Goal: Book appointment/travel/reservation

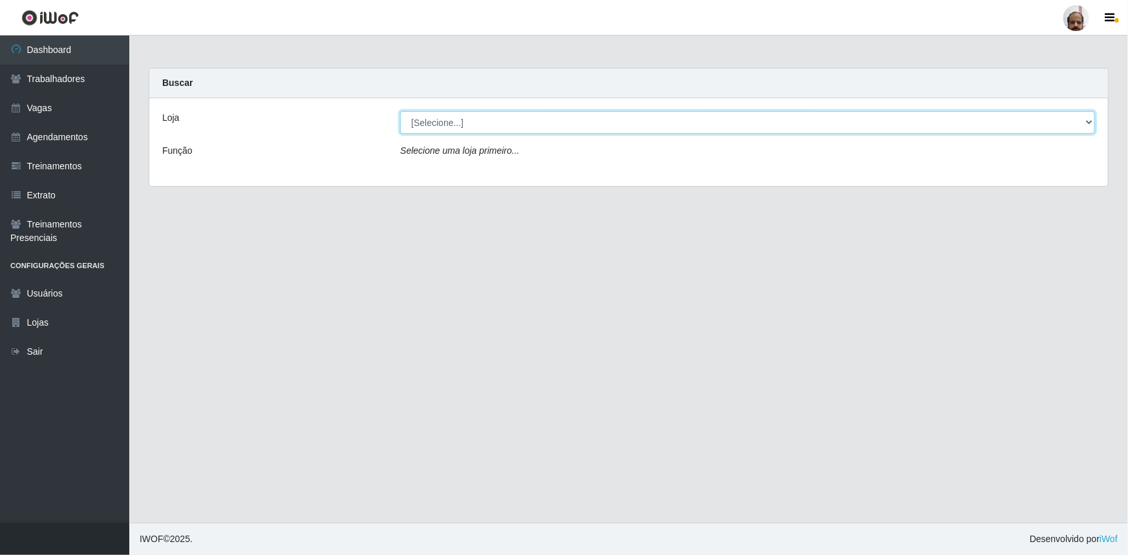
click at [1089, 122] on select "[Selecione...] Mar Vermelho - Loja 05" at bounding box center [747, 122] width 695 height 23
select select "252"
click at [400, 111] on select "[Selecione...] Mar Vermelho - Loja 05" at bounding box center [747, 122] width 695 height 23
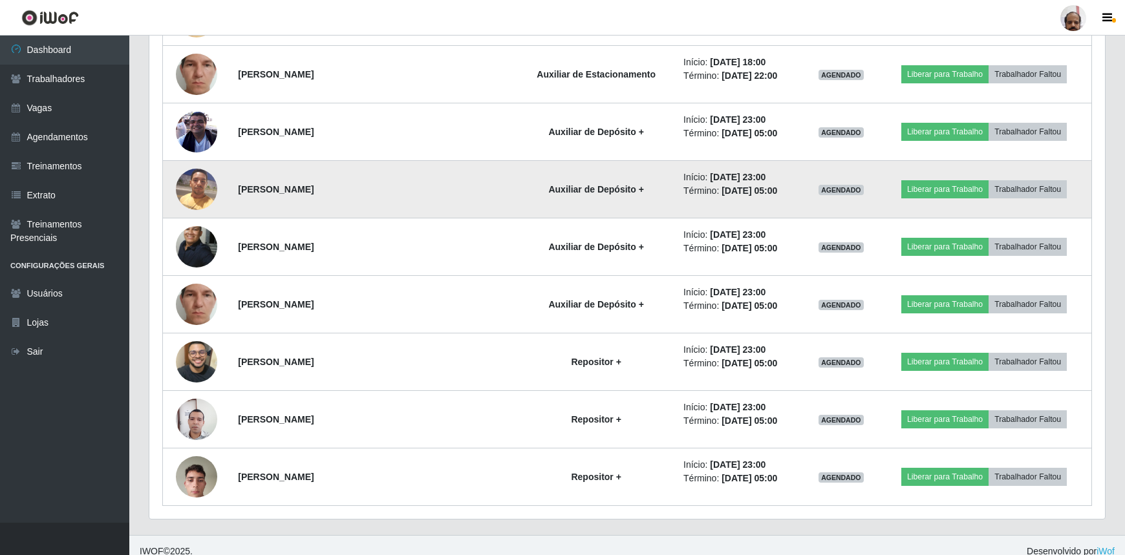
scroll to position [2939, 0]
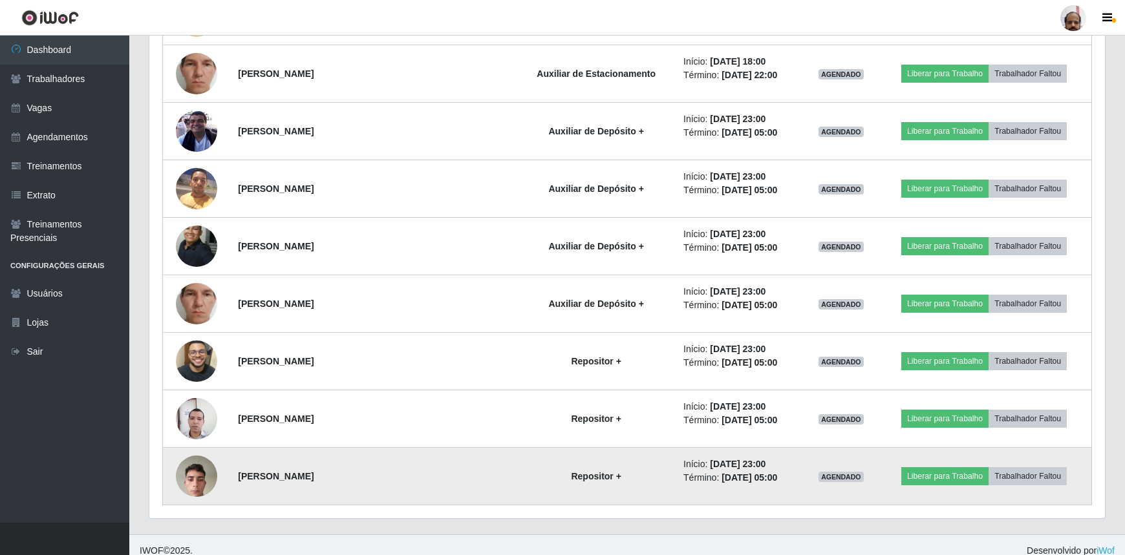
click at [204, 472] on img at bounding box center [196, 476] width 41 height 55
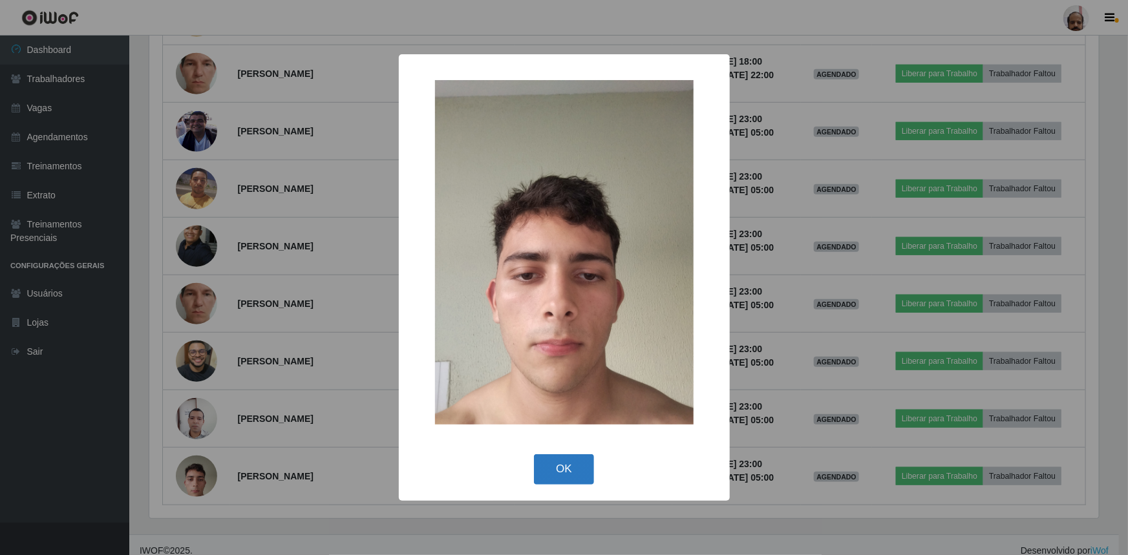
click at [569, 473] on button "OK" at bounding box center [564, 470] width 60 height 30
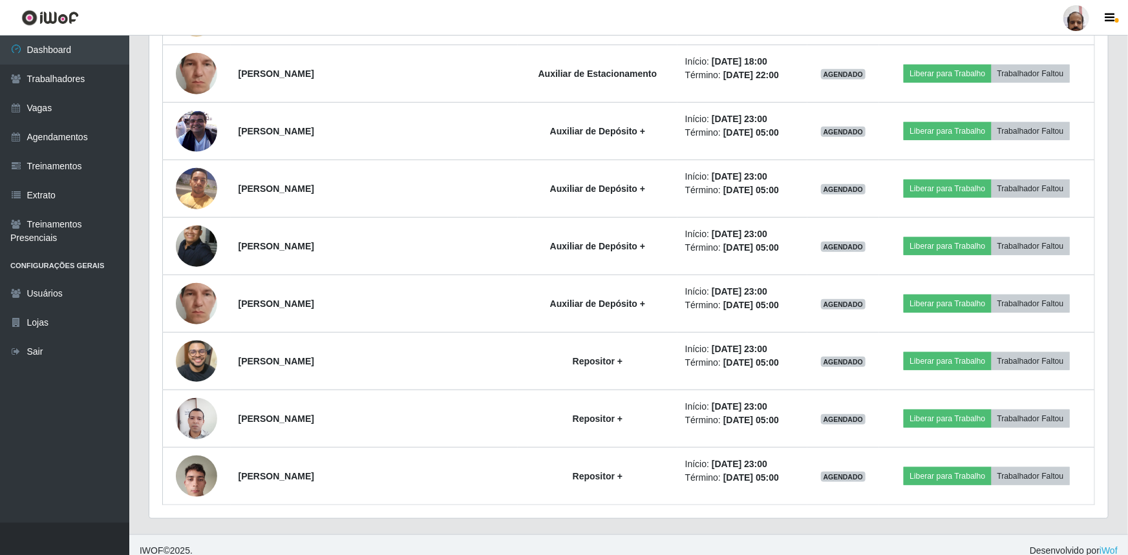
scroll to position [268, 956]
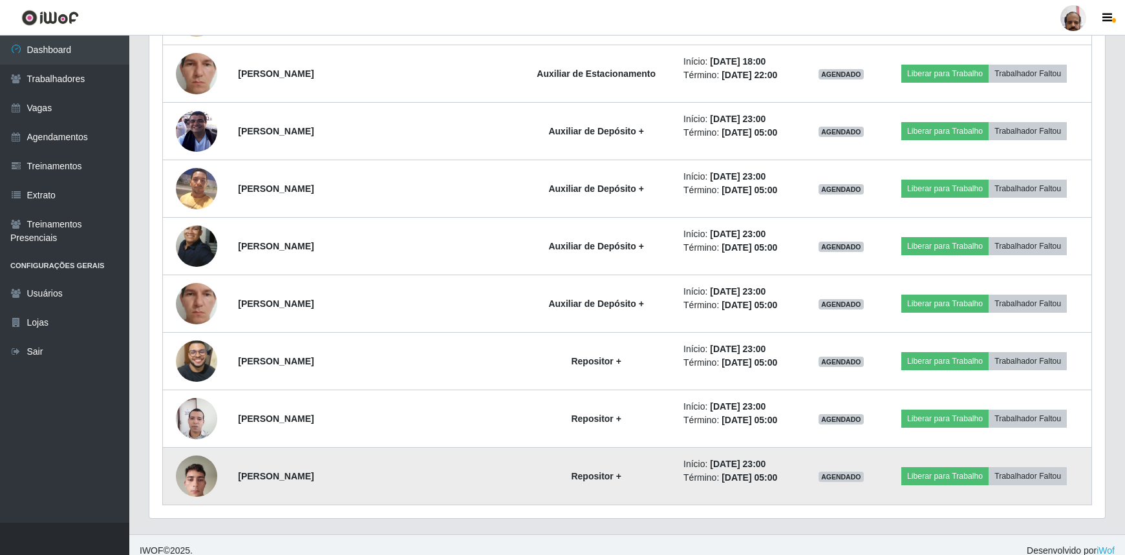
click at [200, 467] on img at bounding box center [196, 476] width 41 height 55
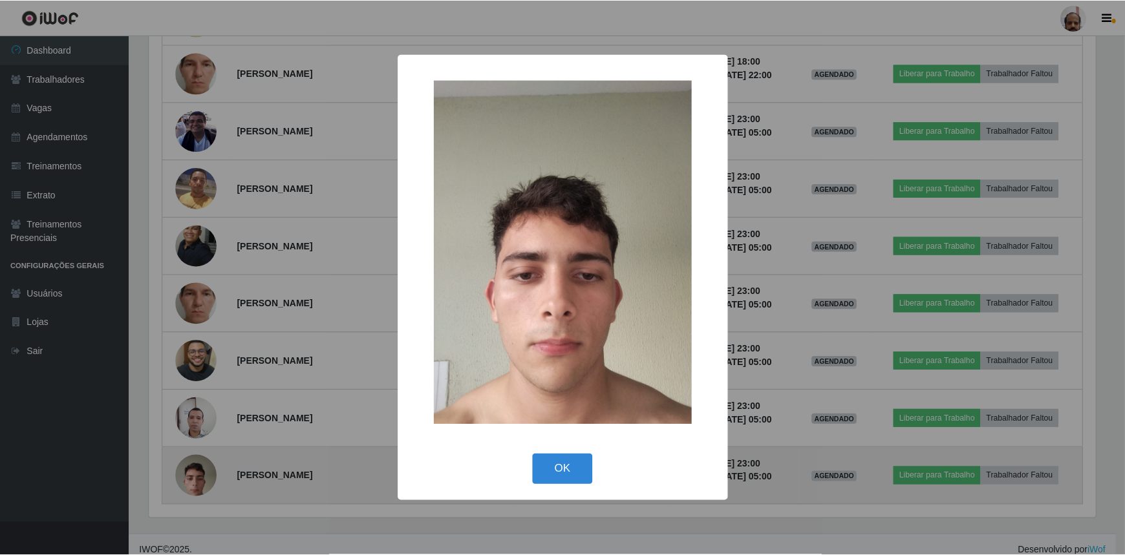
scroll to position [268, 950]
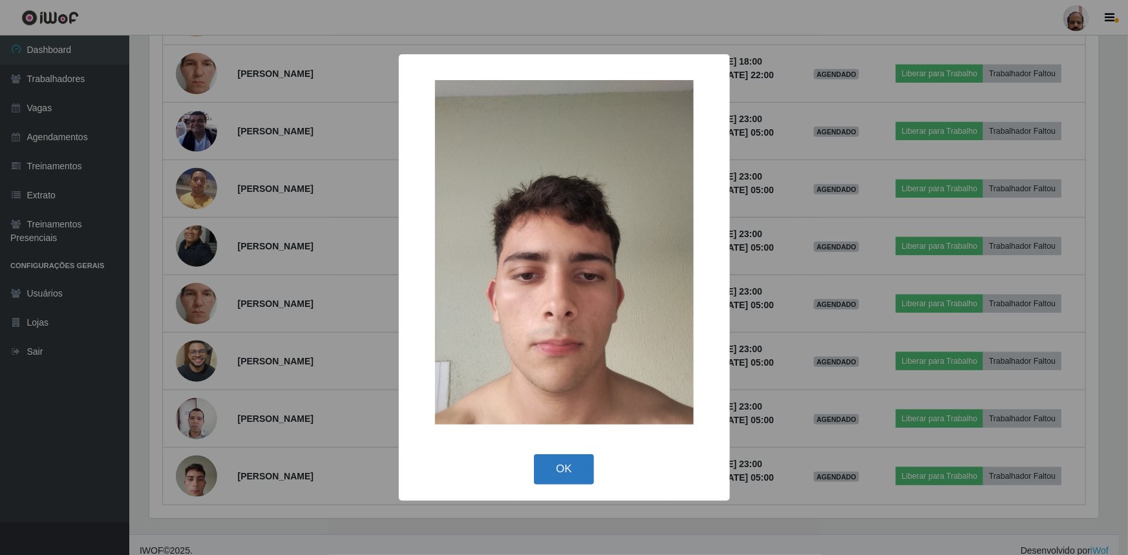
click at [559, 464] on button "OK" at bounding box center [564, 470] width 60 height 30
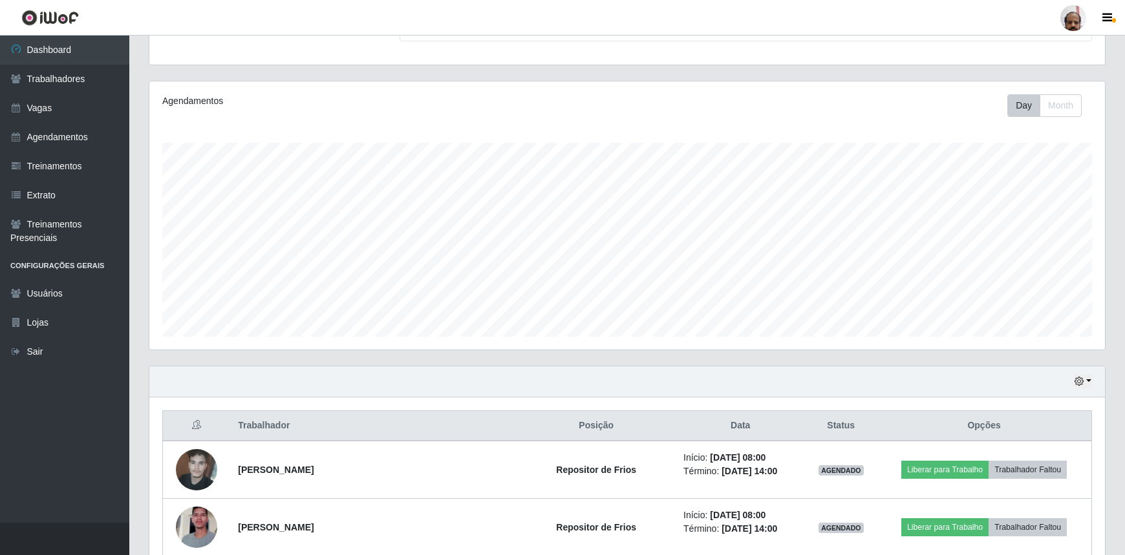
scroll to position [117, 0]
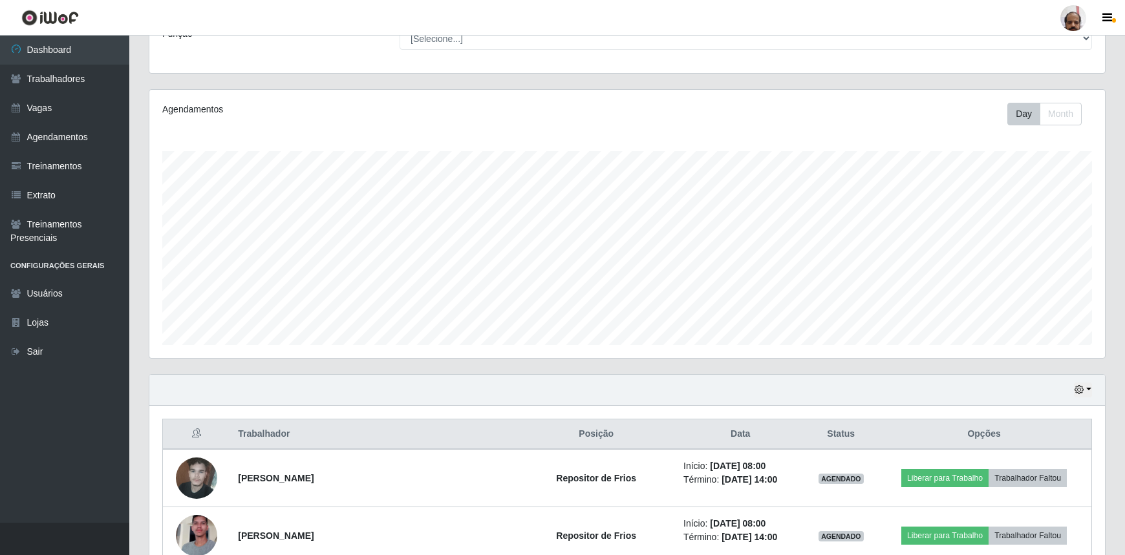
click at [768, 96] on div "Agendamentos Day Month 28/07 Agendamentos 156" at bounding box center [627, 224] width 956 height 268
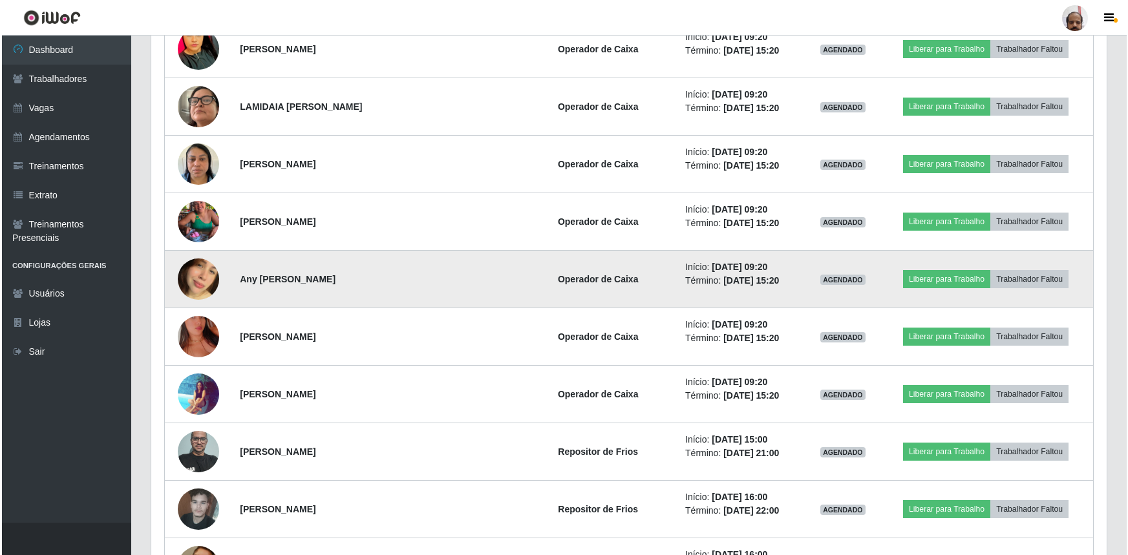
scroll to position [1117, 0]
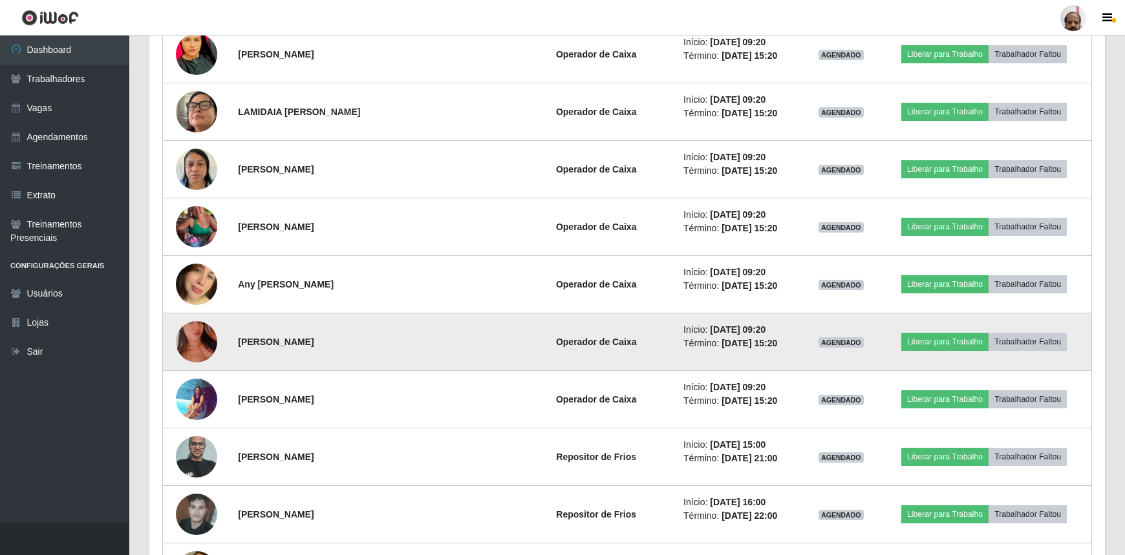
click at [194, 336] on img at bounding box center [196, 342] width 41 height 74
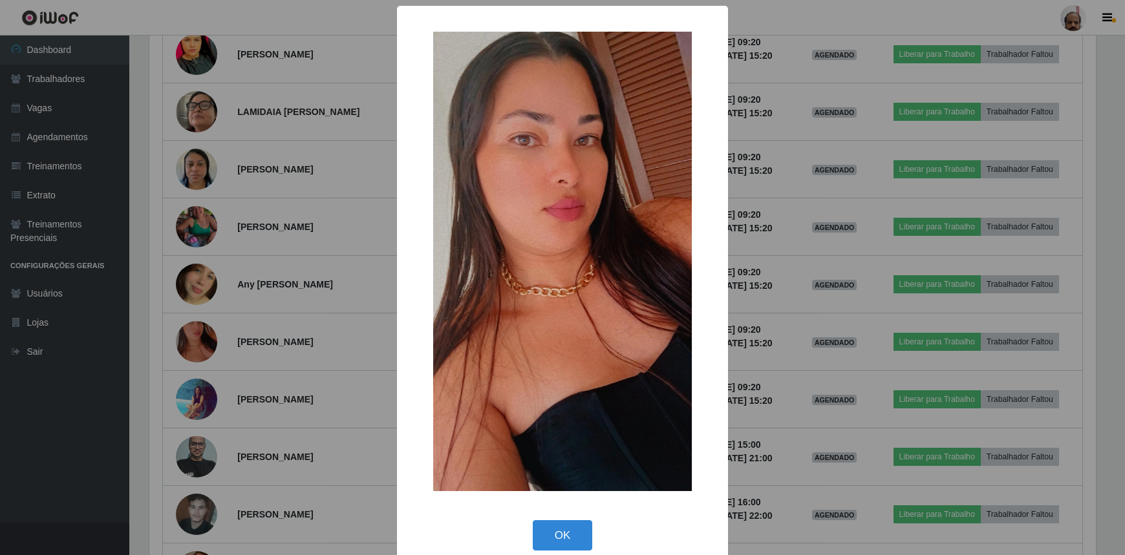
scroll to position [268, 950]
click at [677, 310] on img at bounding box center [564, 262] width 259 height 460
click at [795, 255] on div "× OK Cancel" at bounding box center [564, 277] width 1128 height 555
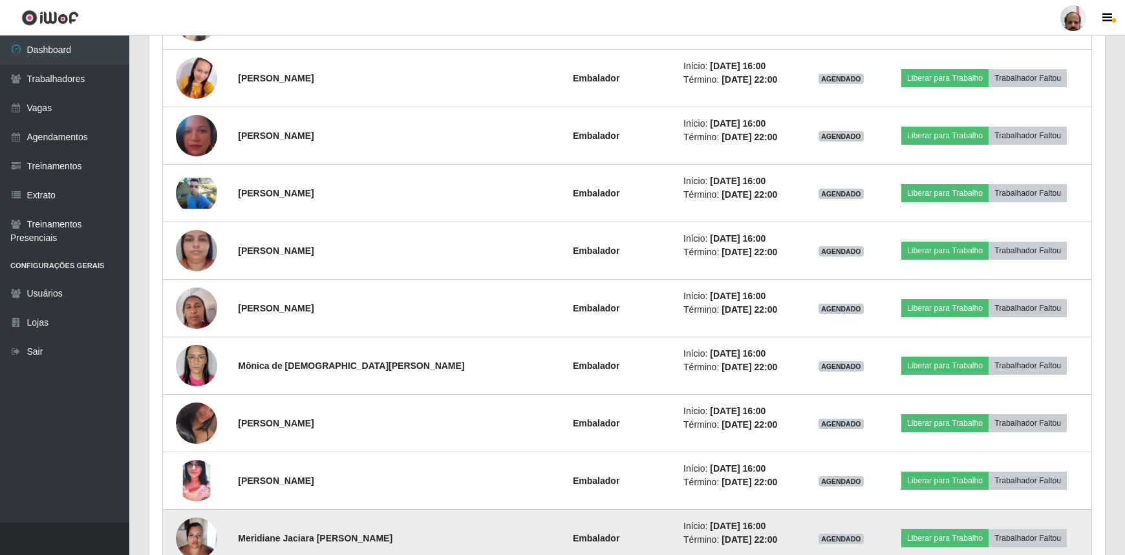
scroll to position [2122, 0]
